Goal: Task Accomplishment & Management: Use online tool/utility

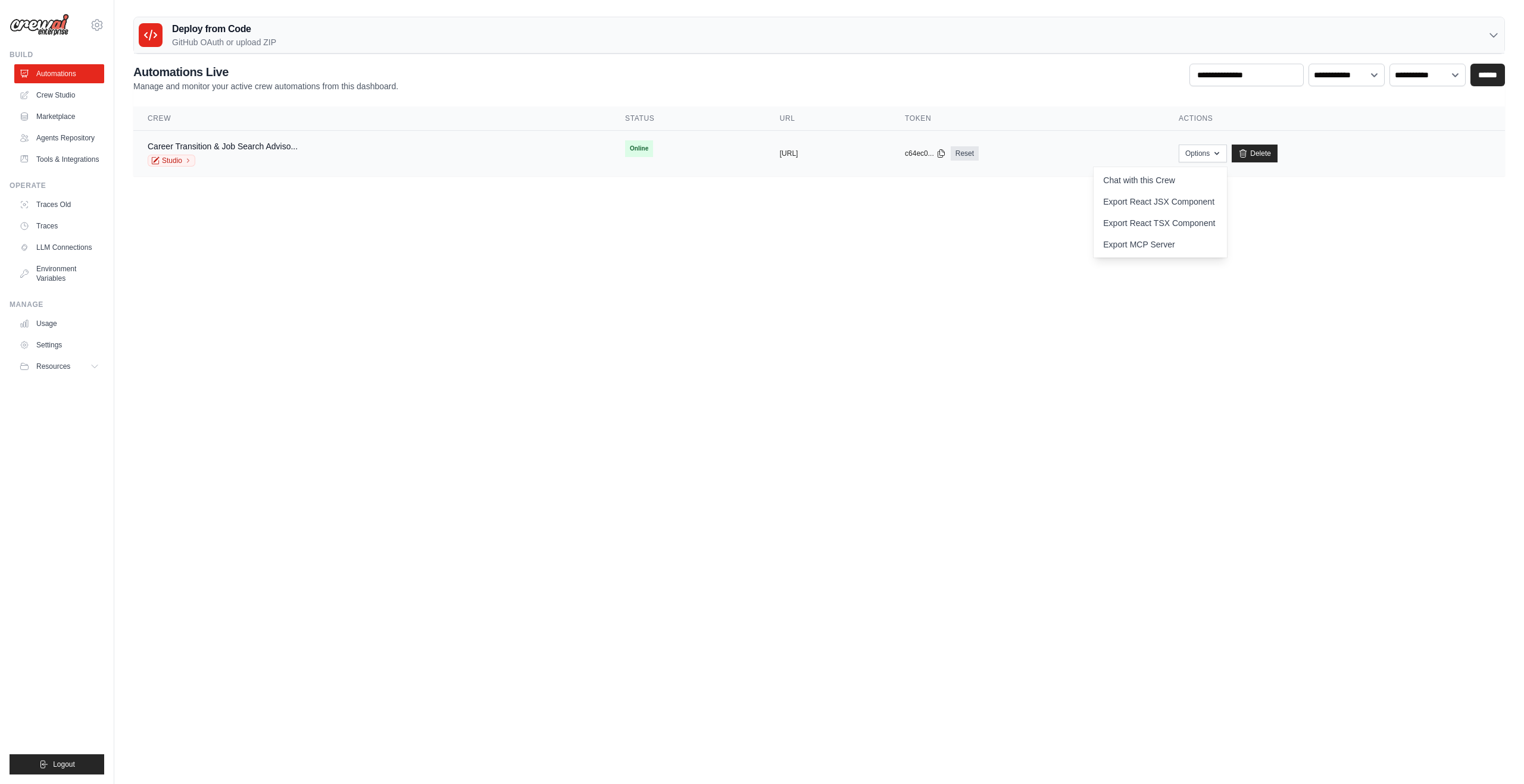
click at [505, 156] on div "Career Transition & Job Search Adviso... Studio" at bounding box center [371, 153] width 449 height 26
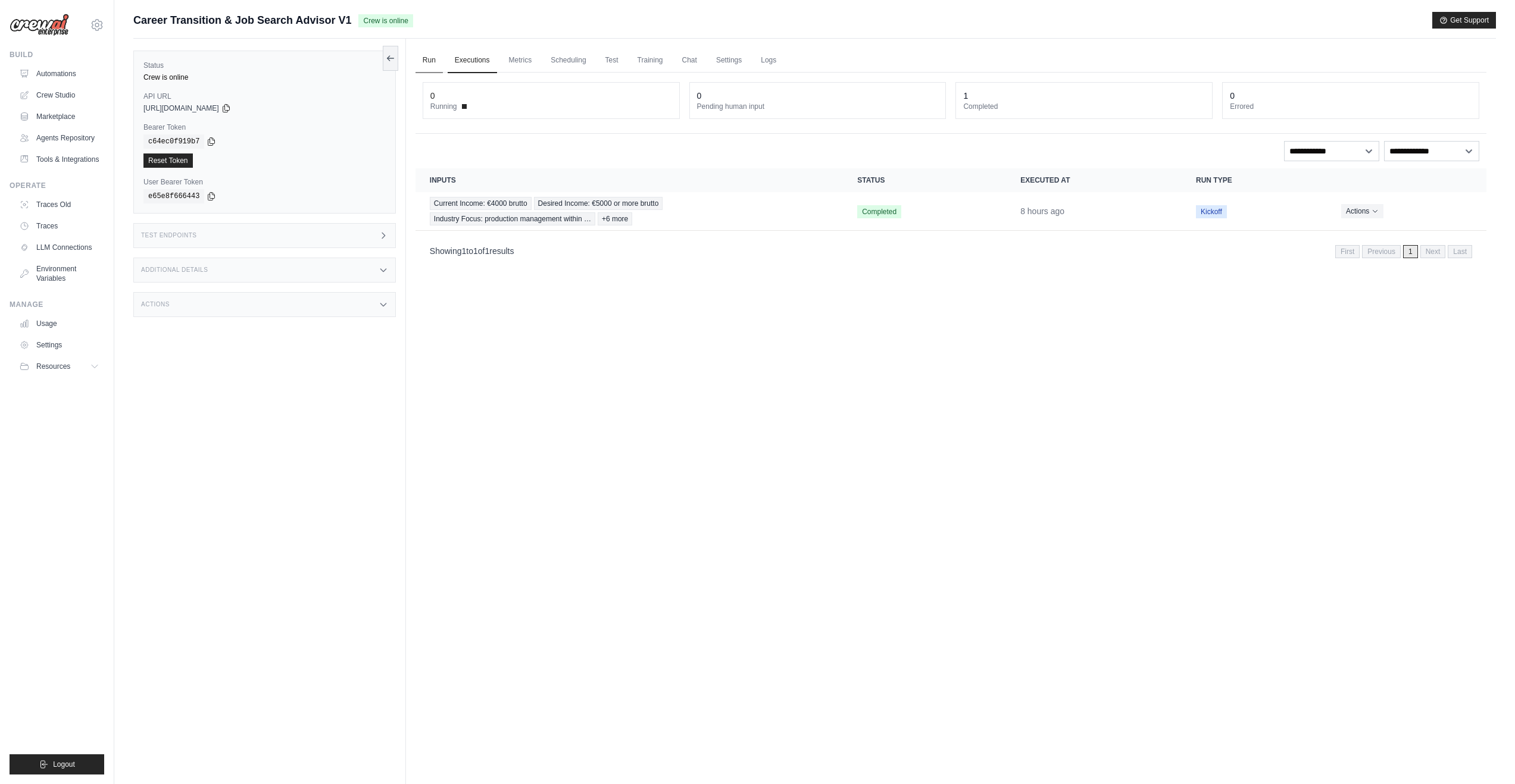
click at [428, 64] on link "Run" at bounding box center [429, 60] width 28 height 25
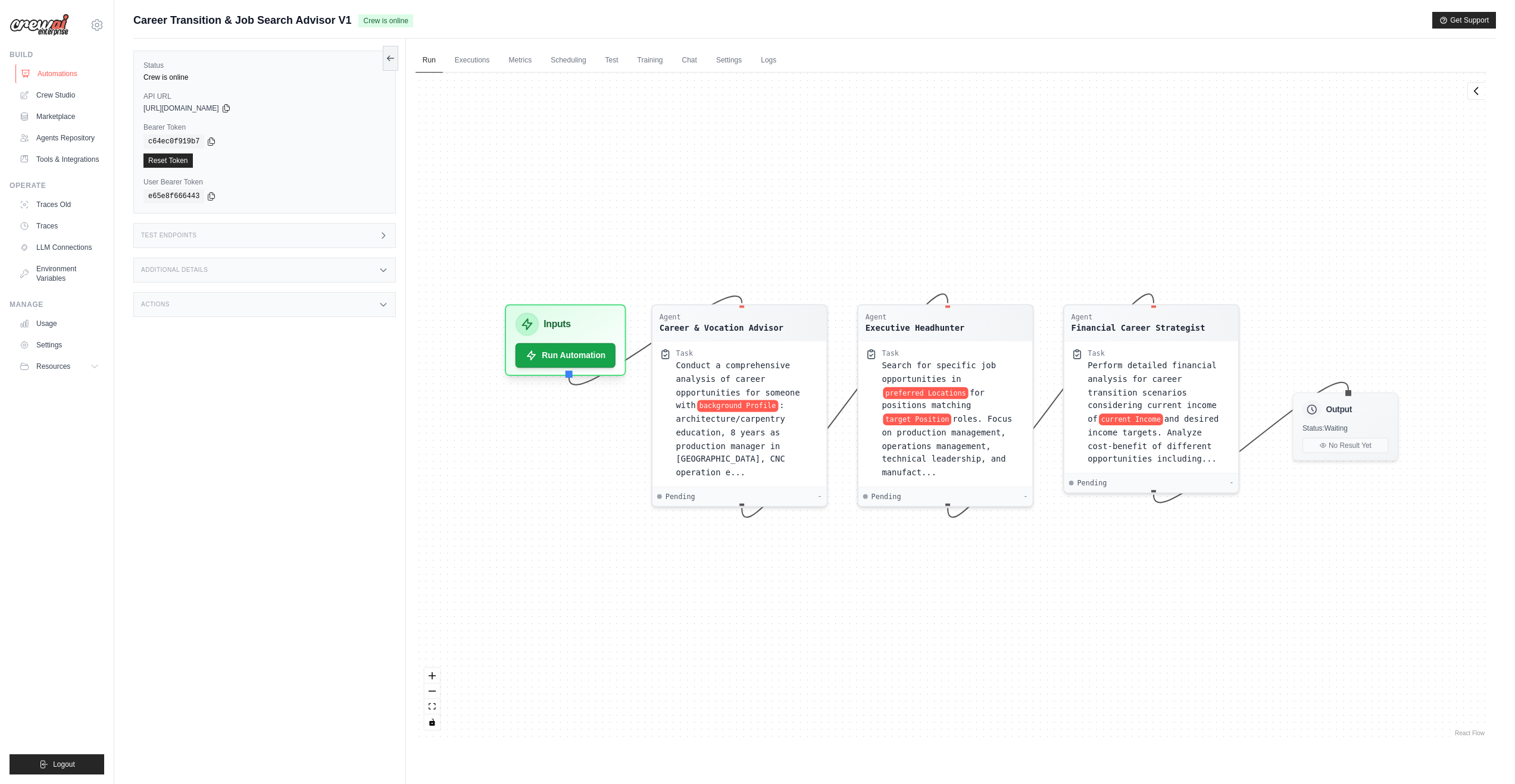
click at [55, 79] on link "Automations" at bounding box center [60, 73] width 90 height 19
